Goal: Task Accomplishment & Management: Use online tool/utility

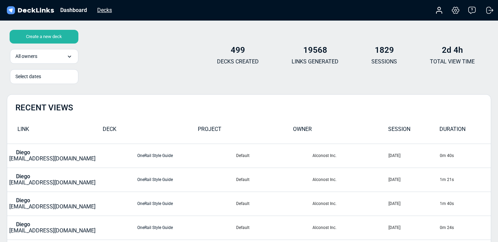
click at [112, 11] on div "Decks" at bounding box center [105, 10] width 22 height 9
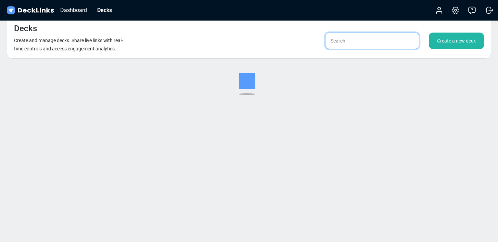
click at [360, 43] on input "text" at bounding box center [372, 41] width 94 height 16
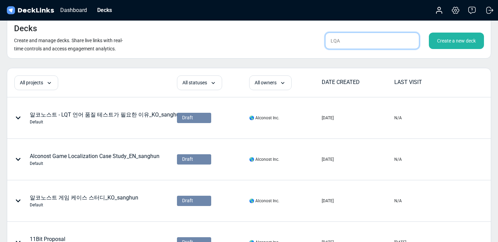
type input "LQA"
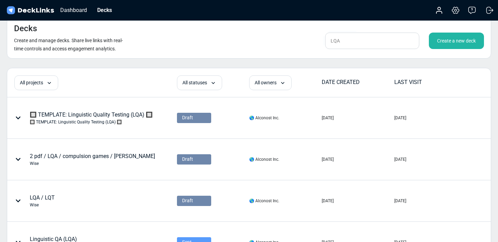
click at [467, 45] on div "Create a new deck" at bounding box center [456, 41] width 55 height 16
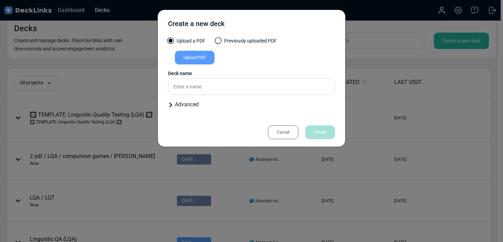
click at [193, 55] on div "Upload PDF" at bounding box center [195, 58] width 40 height 14
click at [0, 0] on input "Upload PDF" at bounding box center [0, 0] width 0 height 0
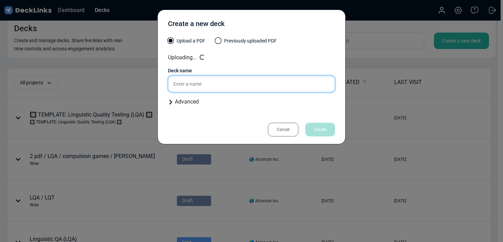
click at [212, 79] on input "text" at bounding box center [251, 84] width 167 height 16
type input "New LQT [PERSON_NAME] : [PERSON_NAME]"
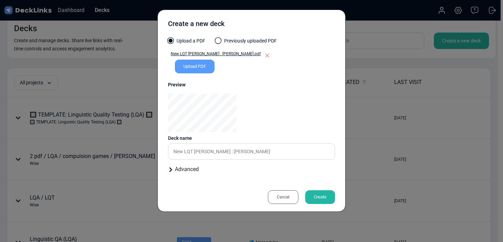
click at [321, 194] on div "Create" at bounding box center [320, 197] width 30 height 14
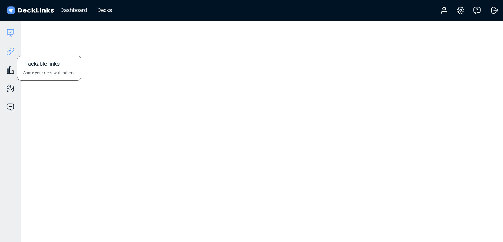
click at [9, 52] on icon at bounding box center [10, 51] width 8 height 8
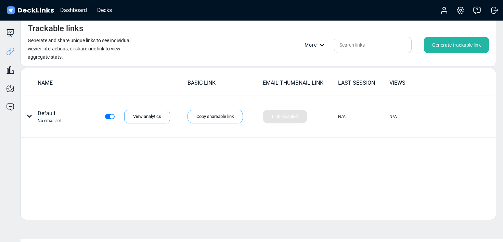
click at [451, 39] on div "Generate trackable link" at bounding box center [456, 45] width 65 height 16
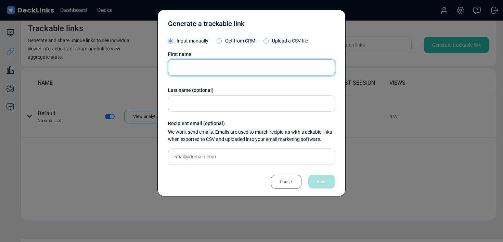
click at [246, 72] on input "text" at bounding box center [251, 67] width 167 height 16
type input "[PERSON_NAME]"
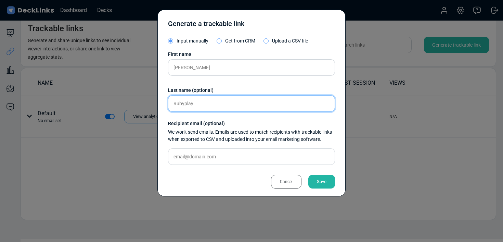
type input "Rubyplay"
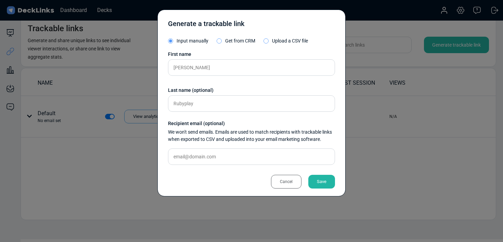
click at [332, 178] on div "Save" at bounding box center [321, 182] width 27 height 14
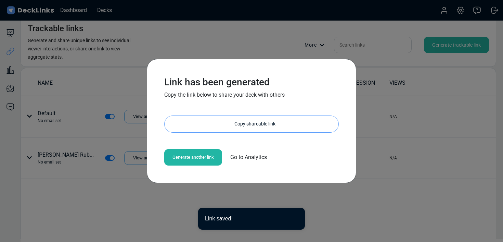
click at [228, 127] on div "Copy shareable link" at bounding box center [254, 124] width 167 height 16
